Goal: Communication & Community: Participate in discussion

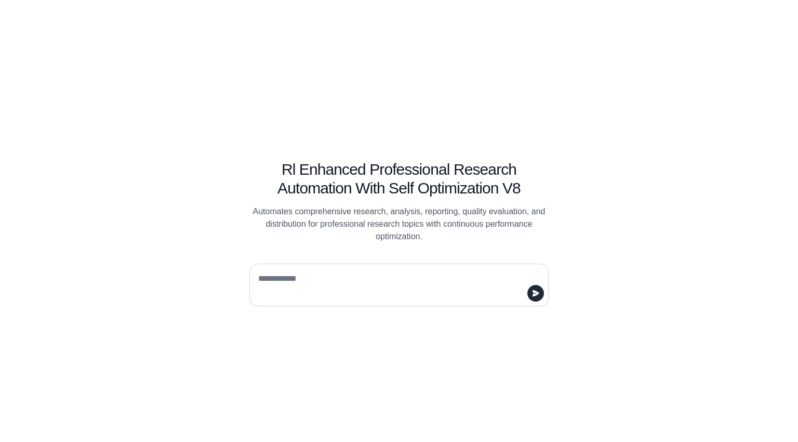
click at [297, 277] on textarea at bounding box center [396, 284] width 280 height 29
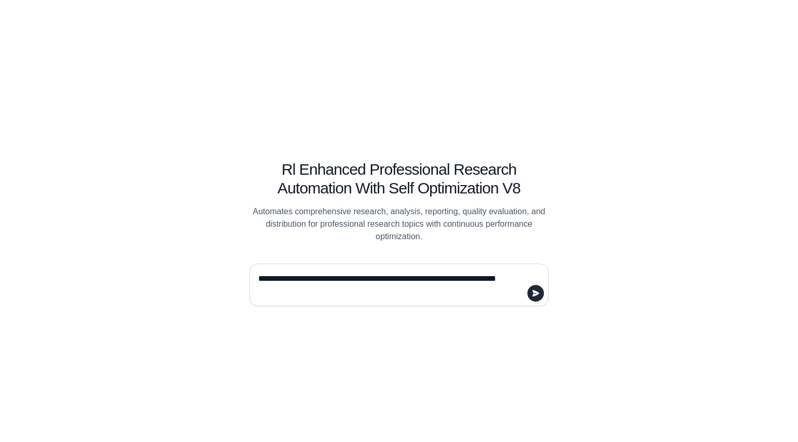
type textarea "**********"
